Goal: Communication & Community: Answer question/provide support

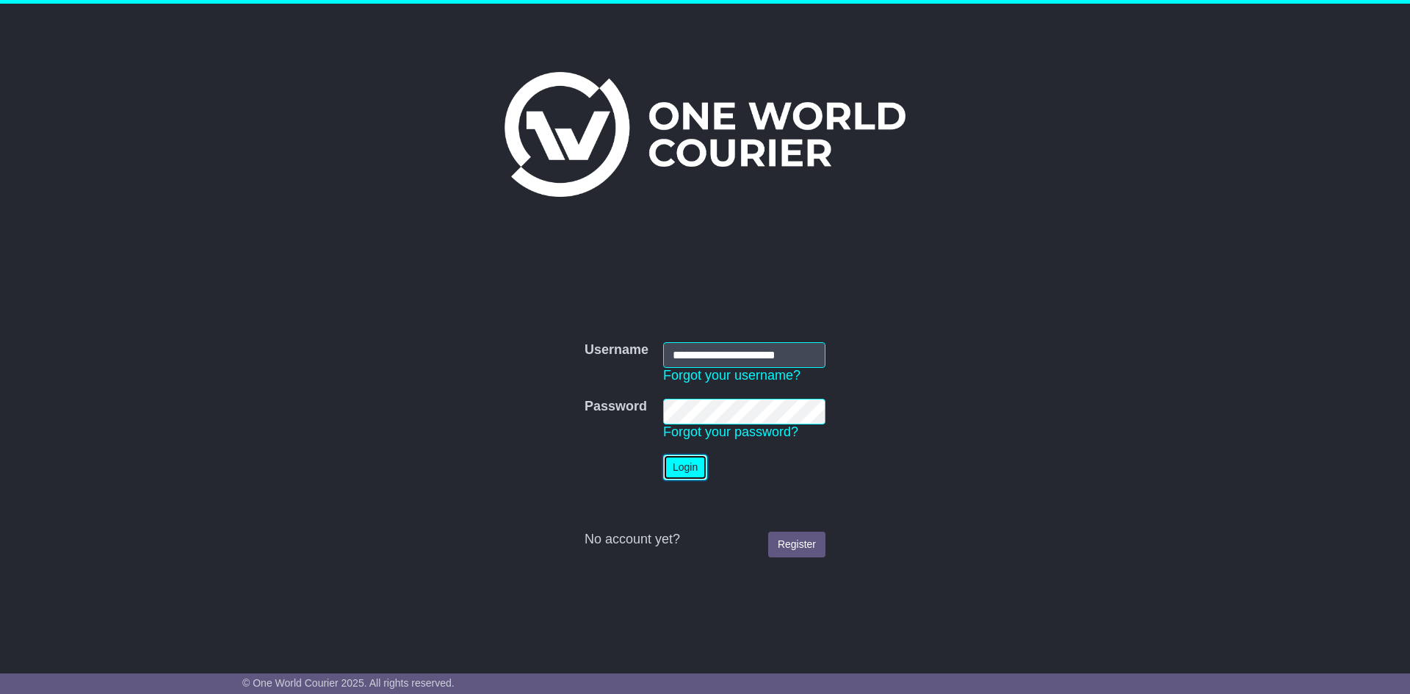
click at [695, 472] on button "Login" at bounding box center [685, 468] width 44 height 26
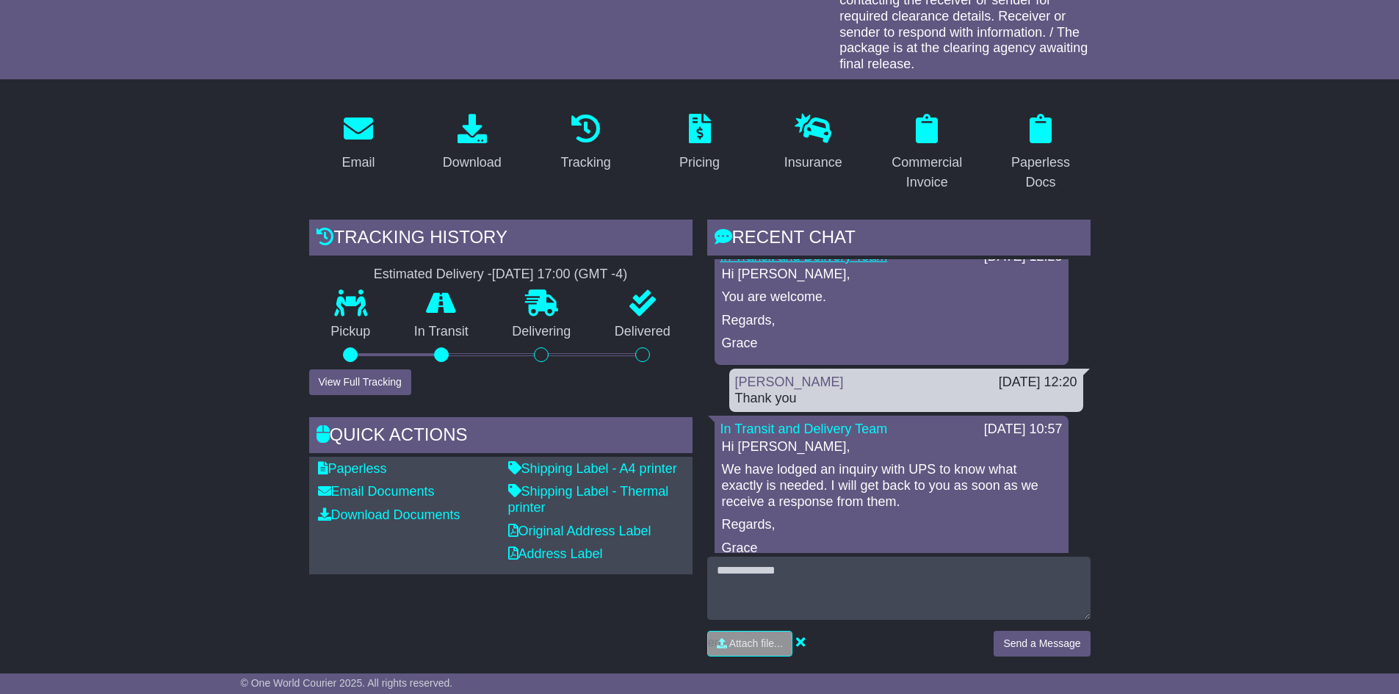
scroll to position [147, 0]
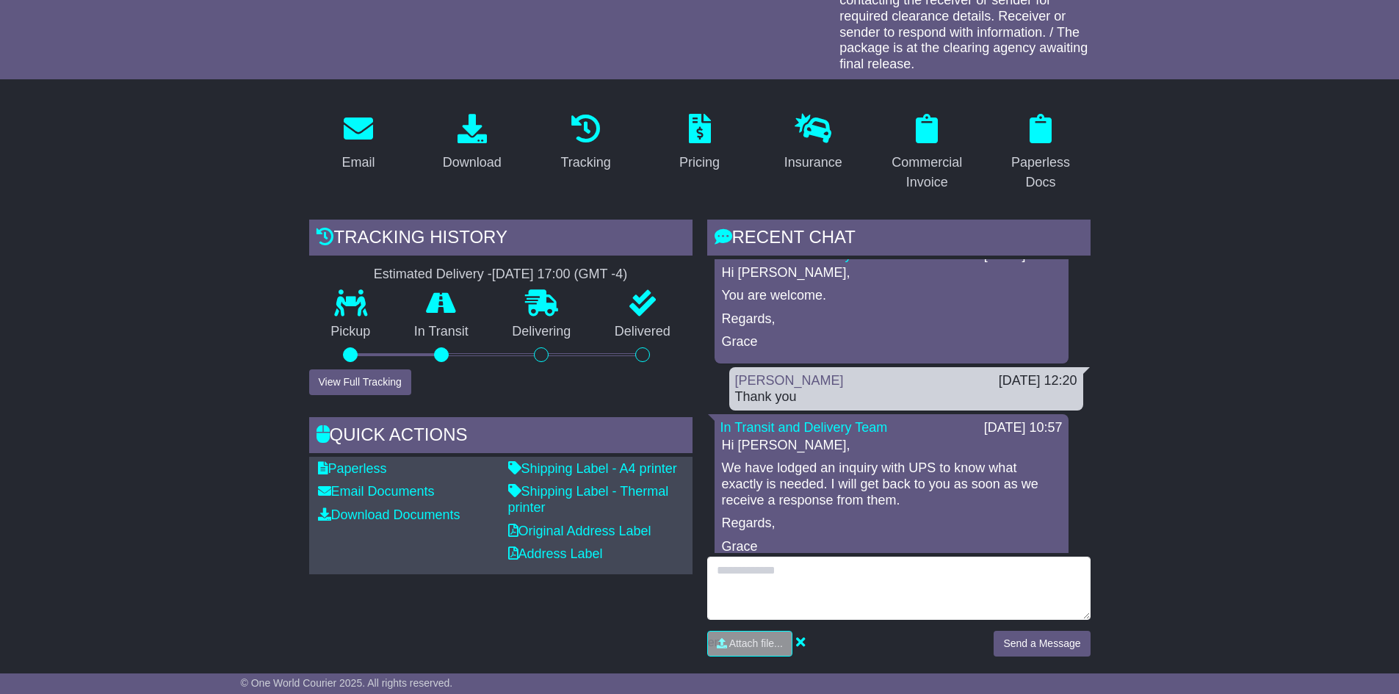
click at [801, 574] on textarea at bounding box center [898, 588] width 383 height 63
type textarea "**********"
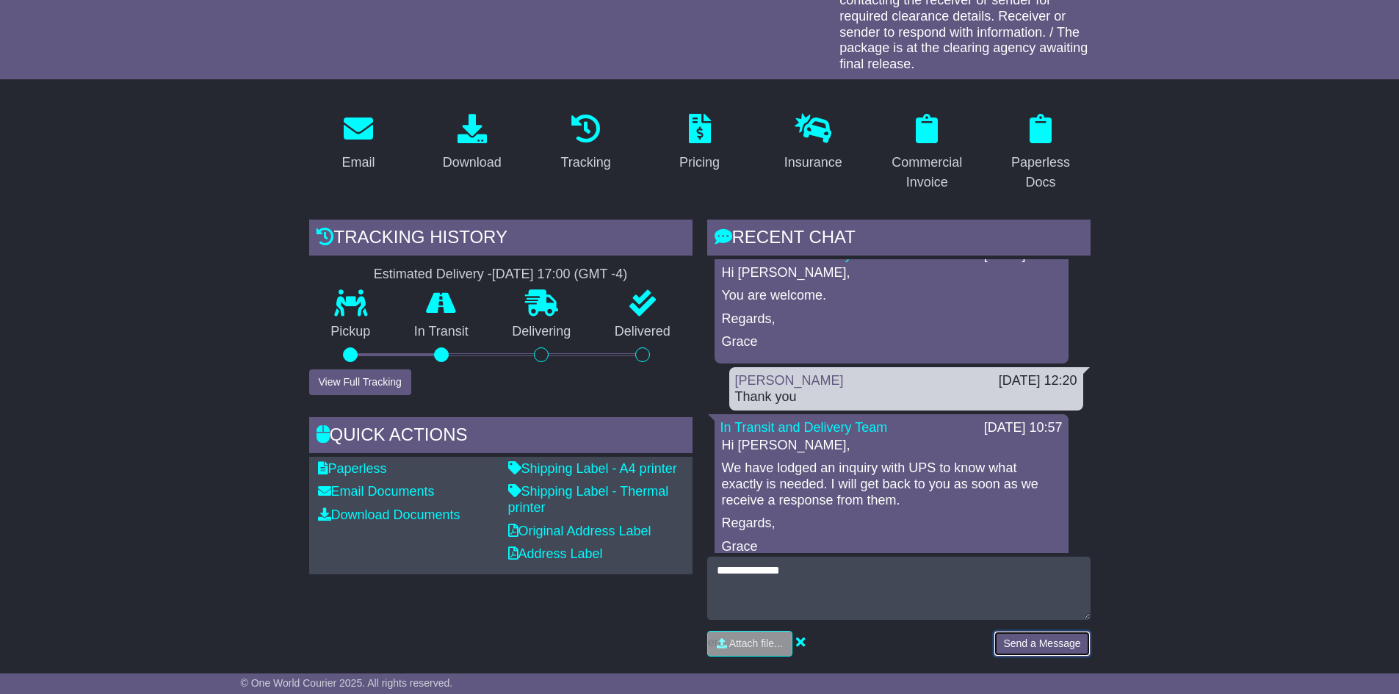
click at [1044, 645] on button "Send a Message" at bounding box center [1042, 644] width 96 height 26
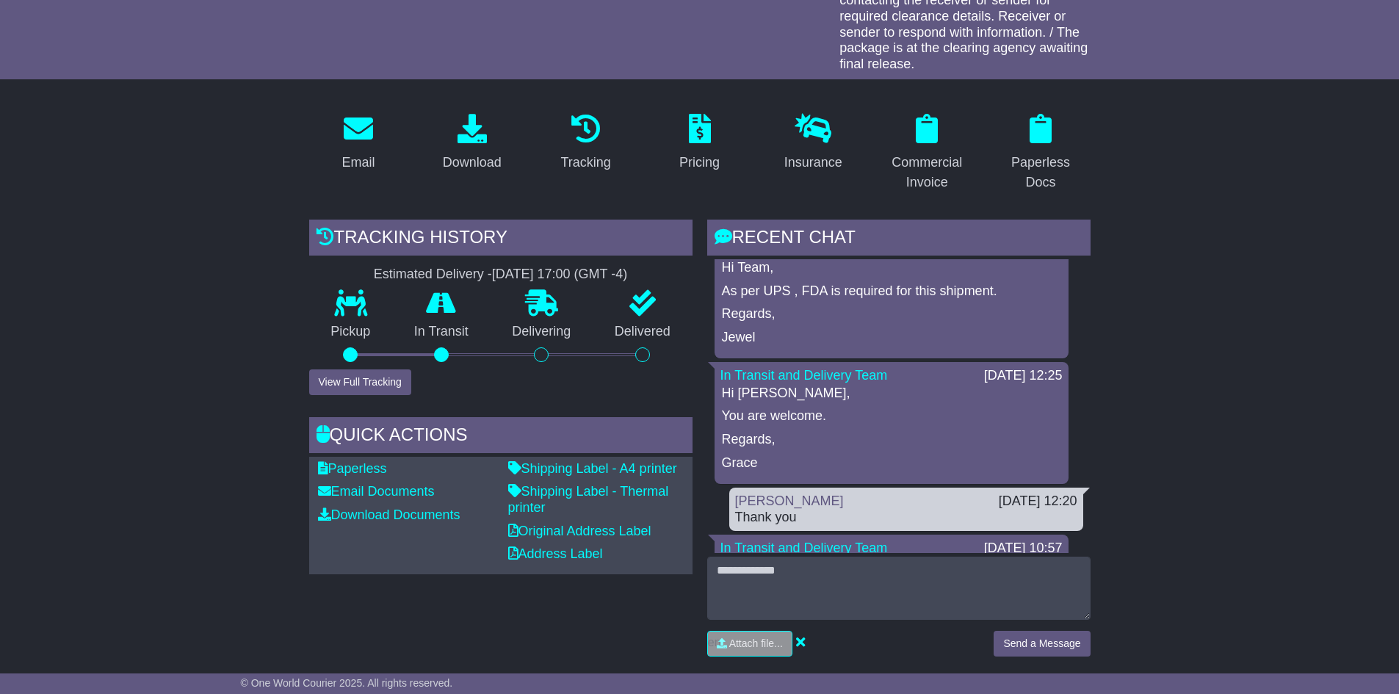
scroll to position [0, 0]
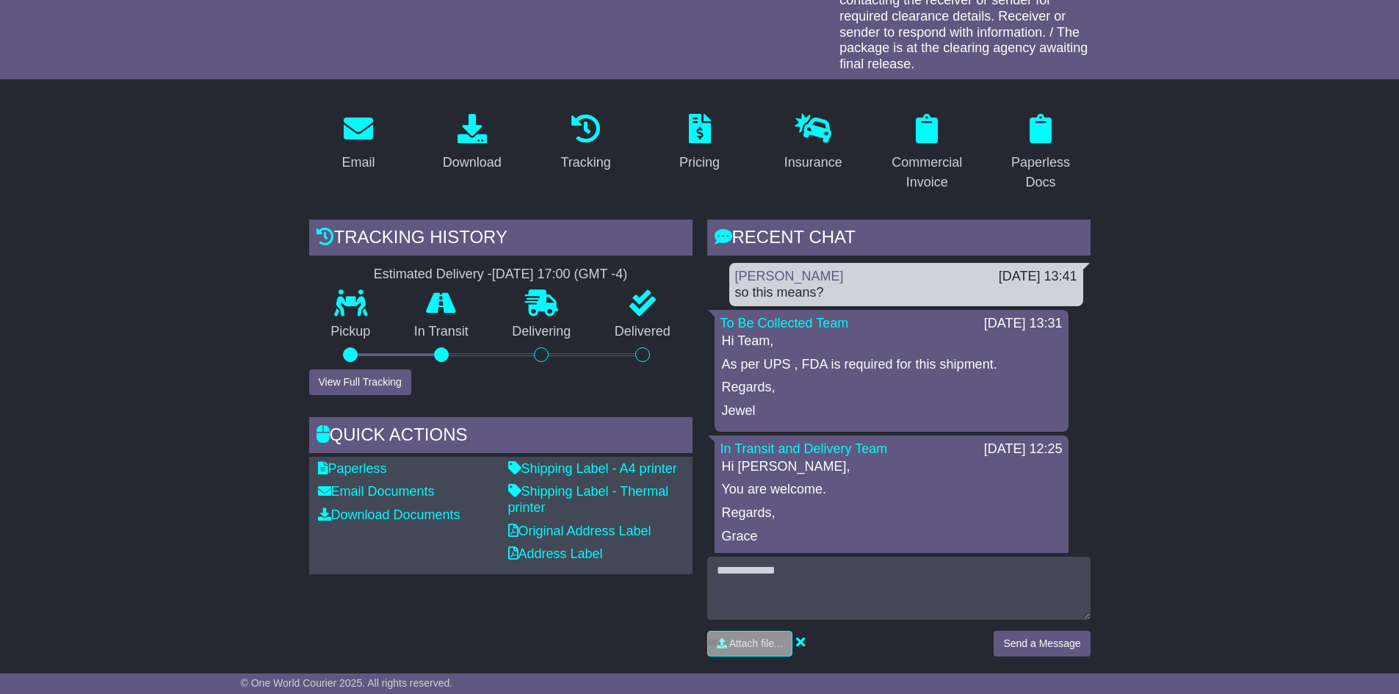
click at [777, 369] on p "As per UPS , FDA is required for this shipment." at bounding box center [891, 365] width 339 height 16
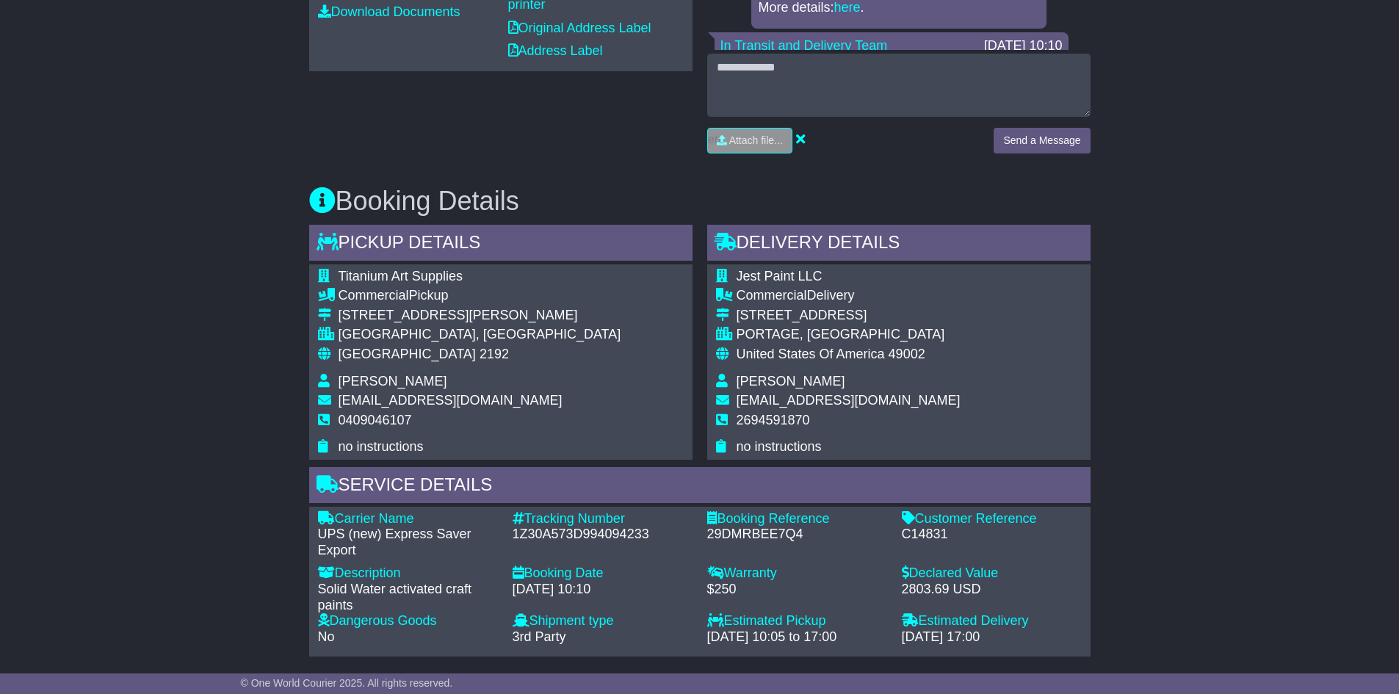
scroll to position [734, 0]
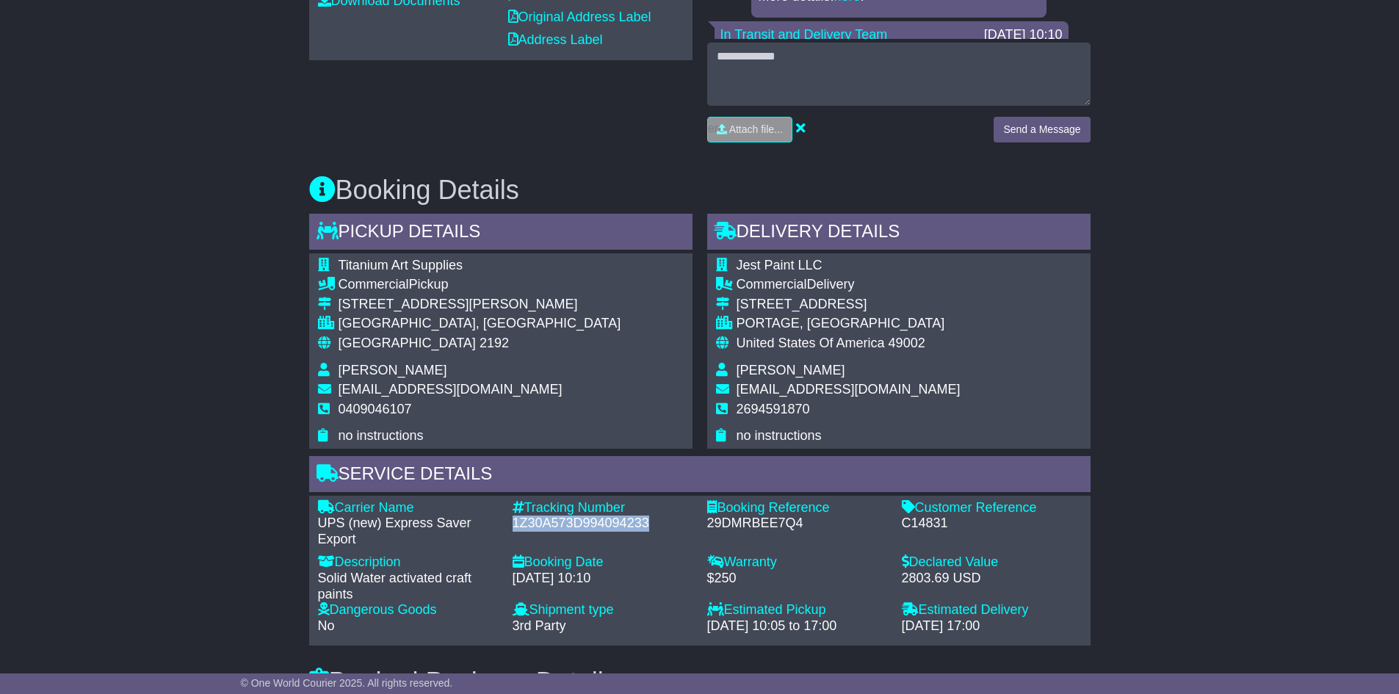
drag, startPoint x: 657, startPoint y: 524, endPoint x: 510, endPoint y: 523, distance: 146.9
click at [510, 523] on div "Tracking Number - 1Z30A573D994094233" at bounding box center [602, 524] width 195 height 48
copy div "1Z30A573D994094233"
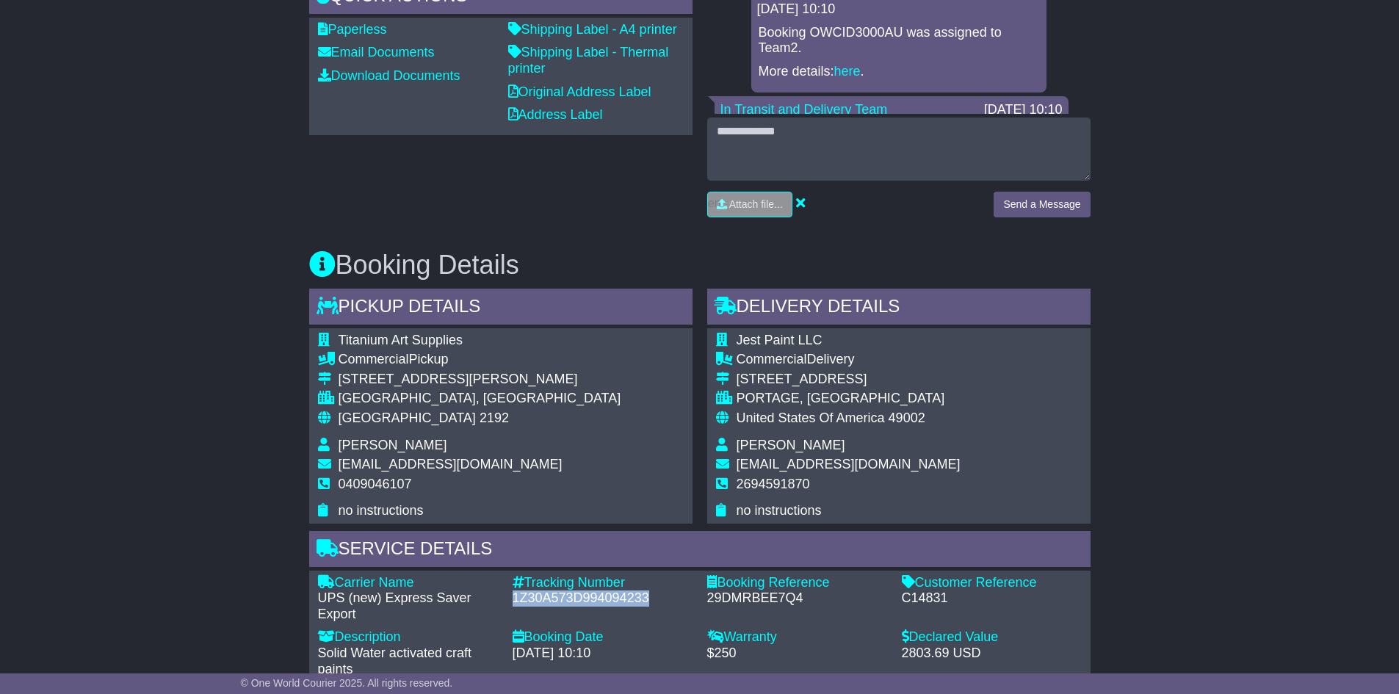
scroll to position [588, 0]
